Goal: Task Accomplishment & Management: Manage account settings

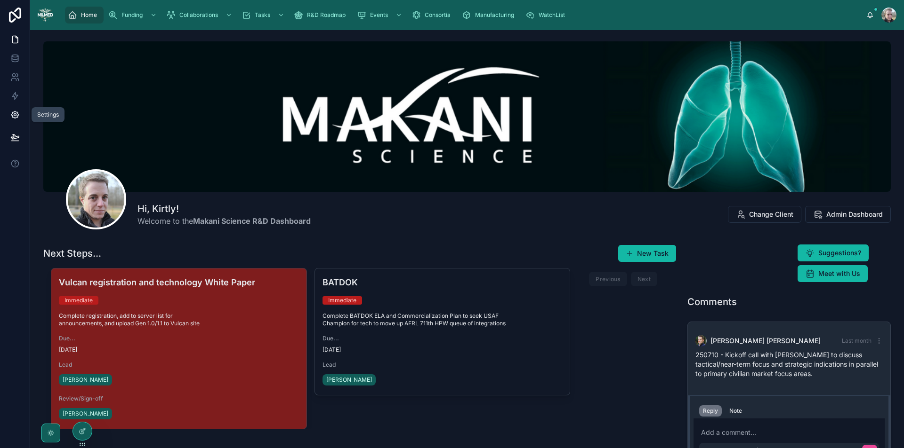
click at [11, 114] on icon at bounding box center [14, 114] width 9 height 9
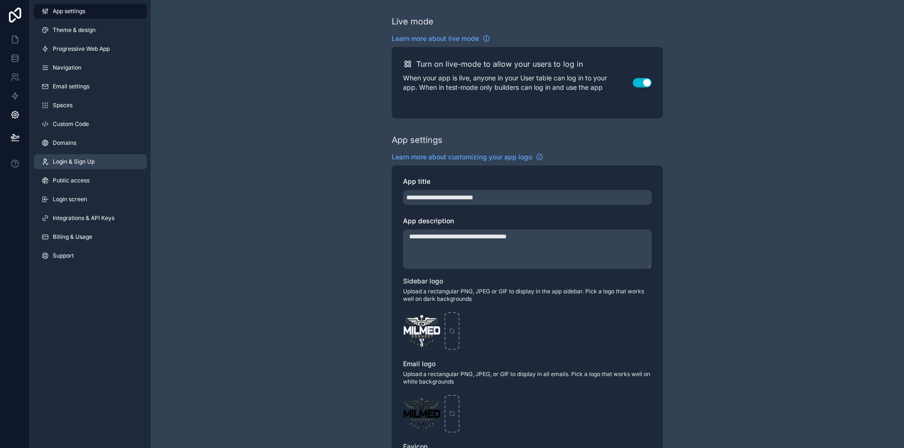
click at [85, 162] on span "Login & Sign Up" at bounding box center [74, 162] width 42 height 8
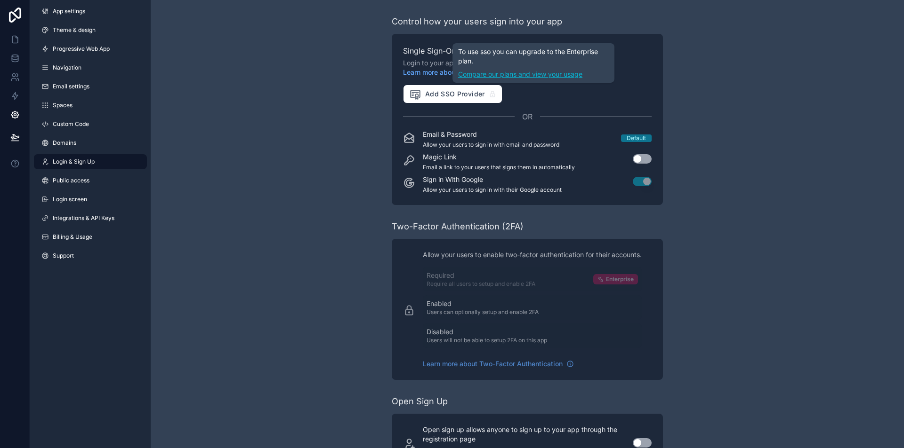
click at [487, 75] on link "Compare our plans and view your usage" at bounding box center [533, 74] width 151 height 9
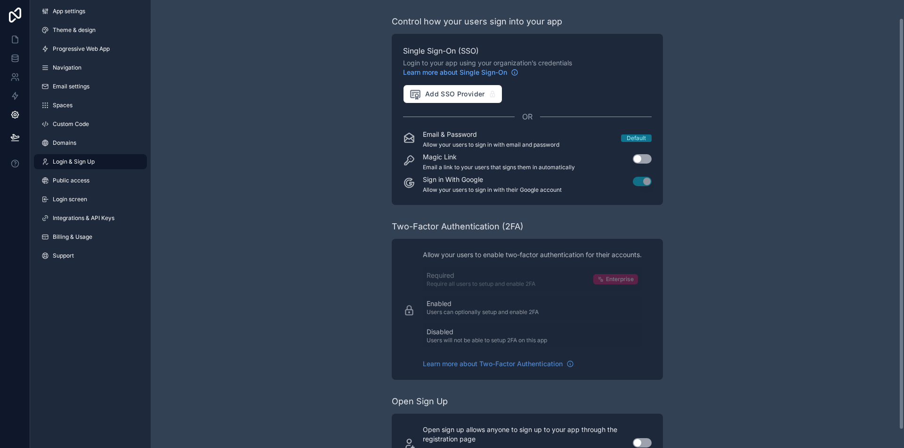
scroll to position [39, 0]
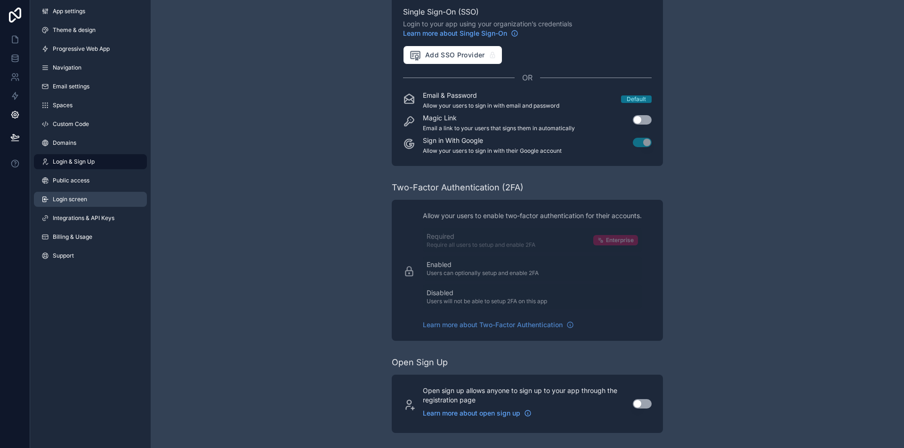
click at [90, 202] on link "Login screen" at bounding box center [90, 199] width 113 height 15
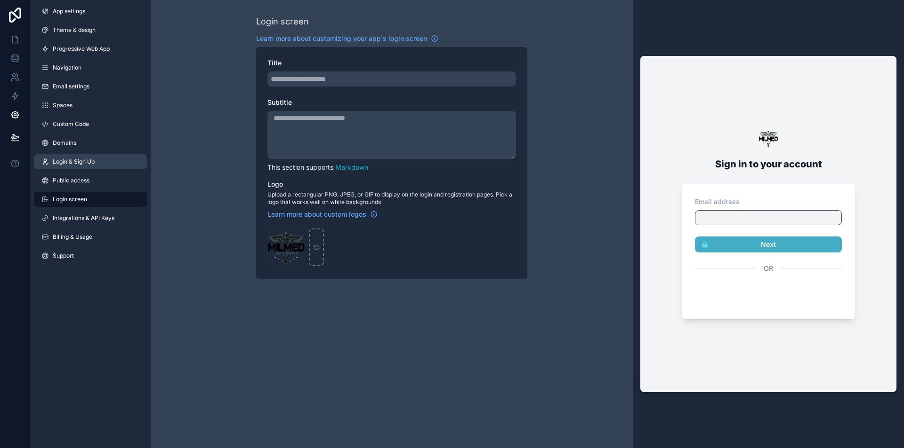
click at [63, 158] on link "Login & Sign Up" at bounding box center [90, 161] width 113 height 15
